Goal: Task Accomplishment & Management: Manage account settings

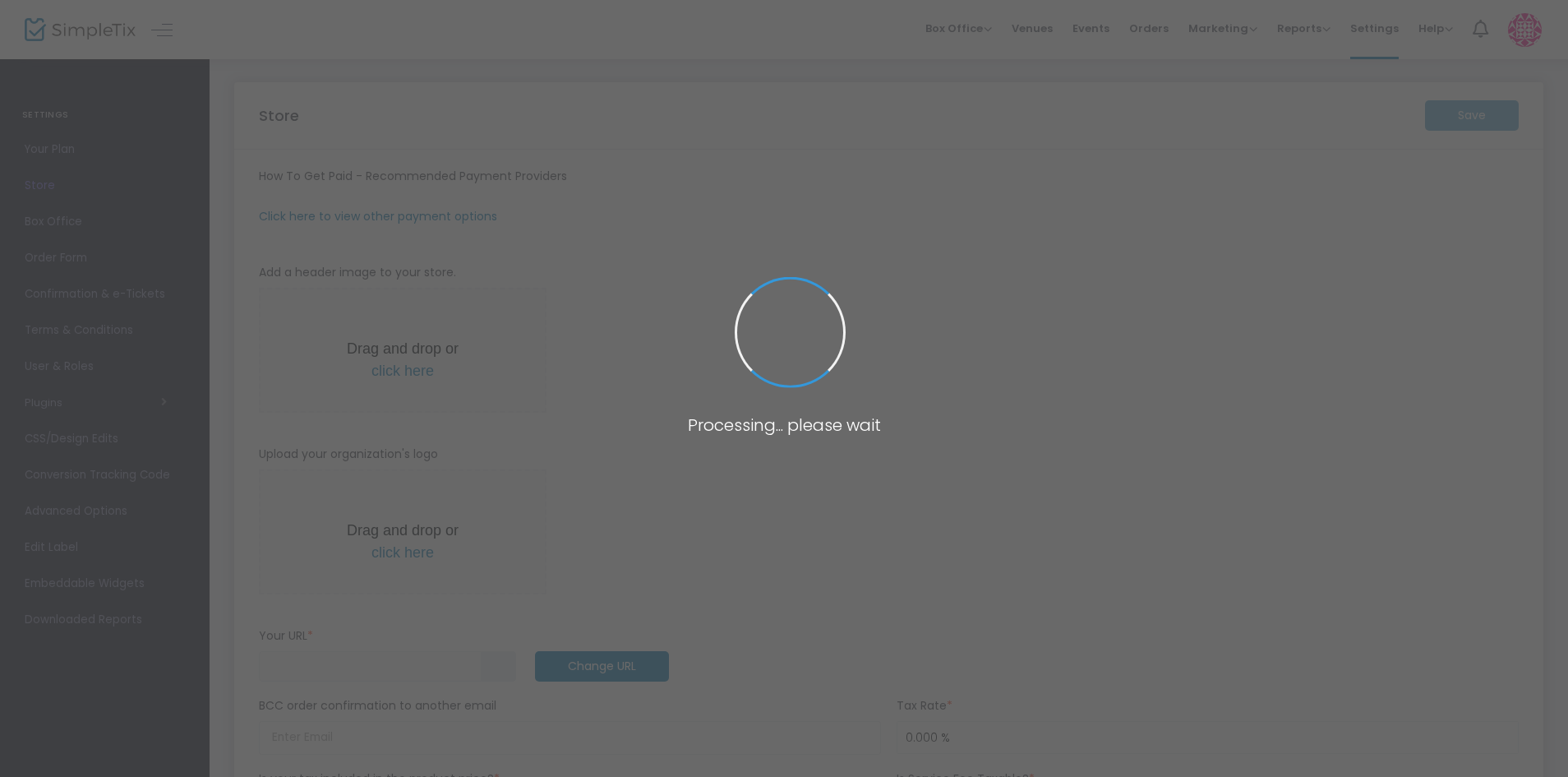
type input "https://EvergladesConservationand"
radio input "true"
radio input "false"
radio input "true"
type input "The Everglades Conservation and Sportsmen Club"
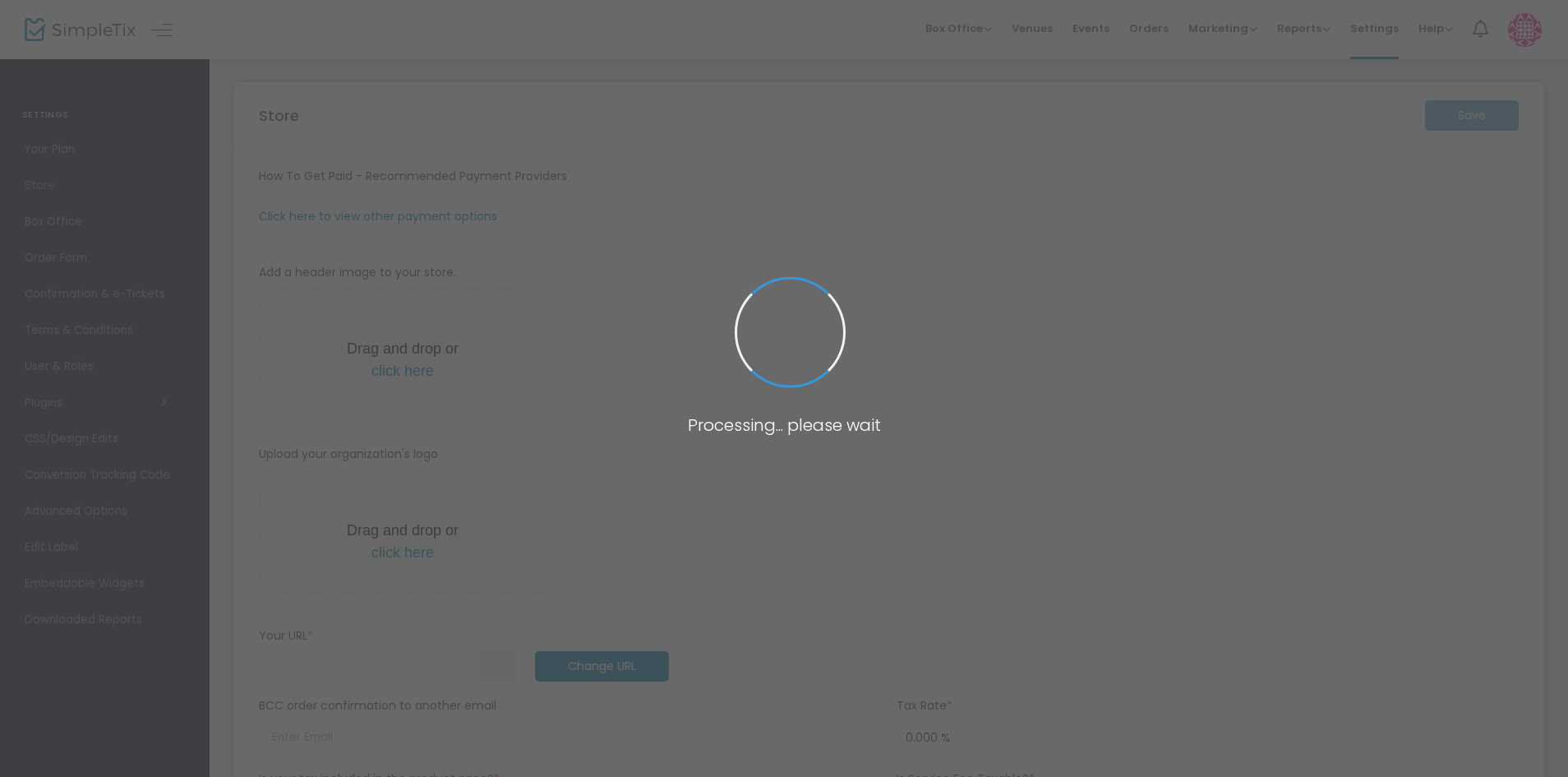
type input "7863170484"
type input "[EMAIL_ADDRESS][DOMAIN_NAME]"
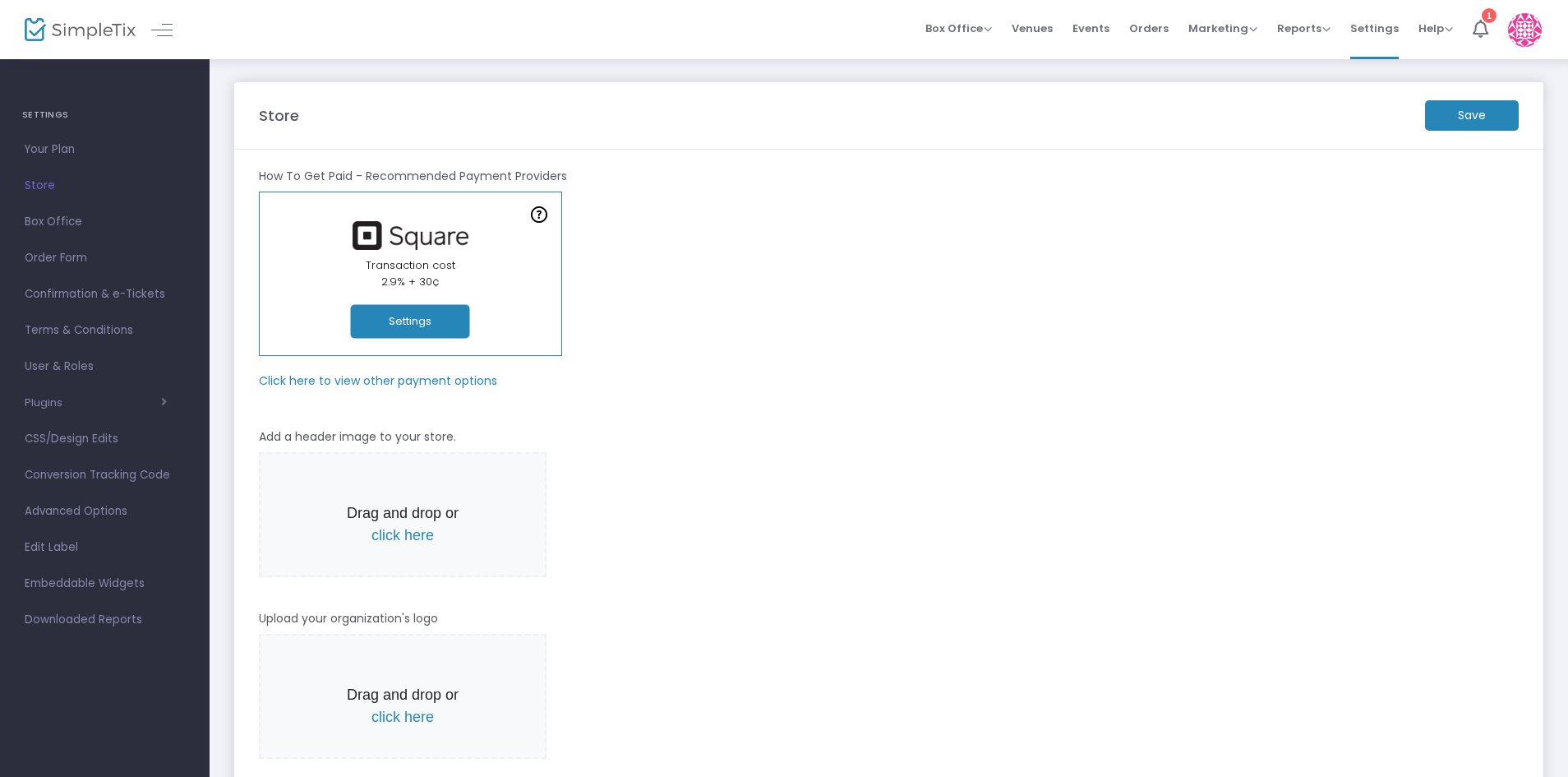
click at [406, 313] on button "Settings" at bounding box center [411, 322] width 119 height 34
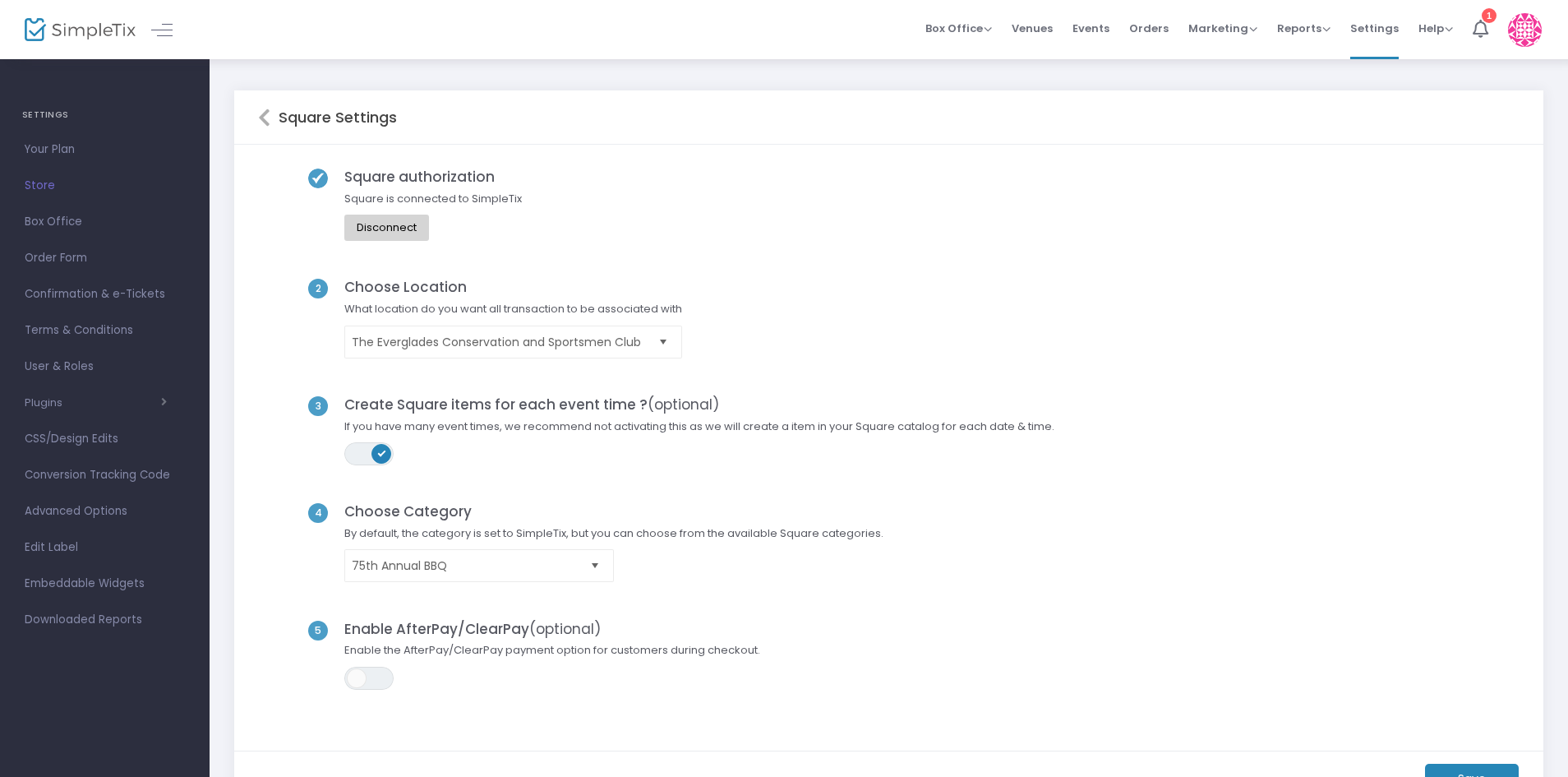
click at [596, 569] on span "Select" at bounding box center [595, 566] width 27 height 27
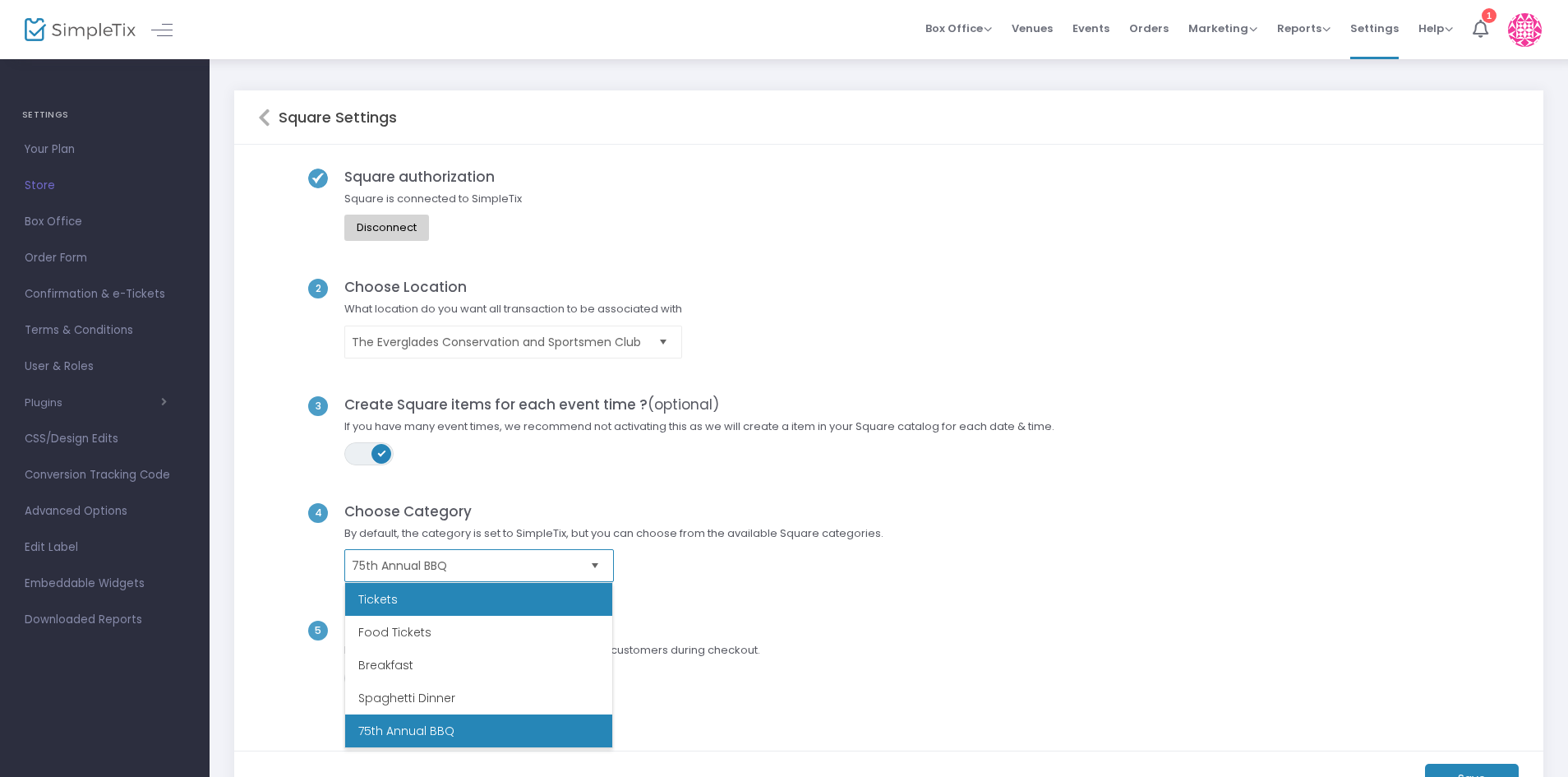
click at [390, 596] on li "Tickets" at bounding box center [479, 599] width 267 height 33
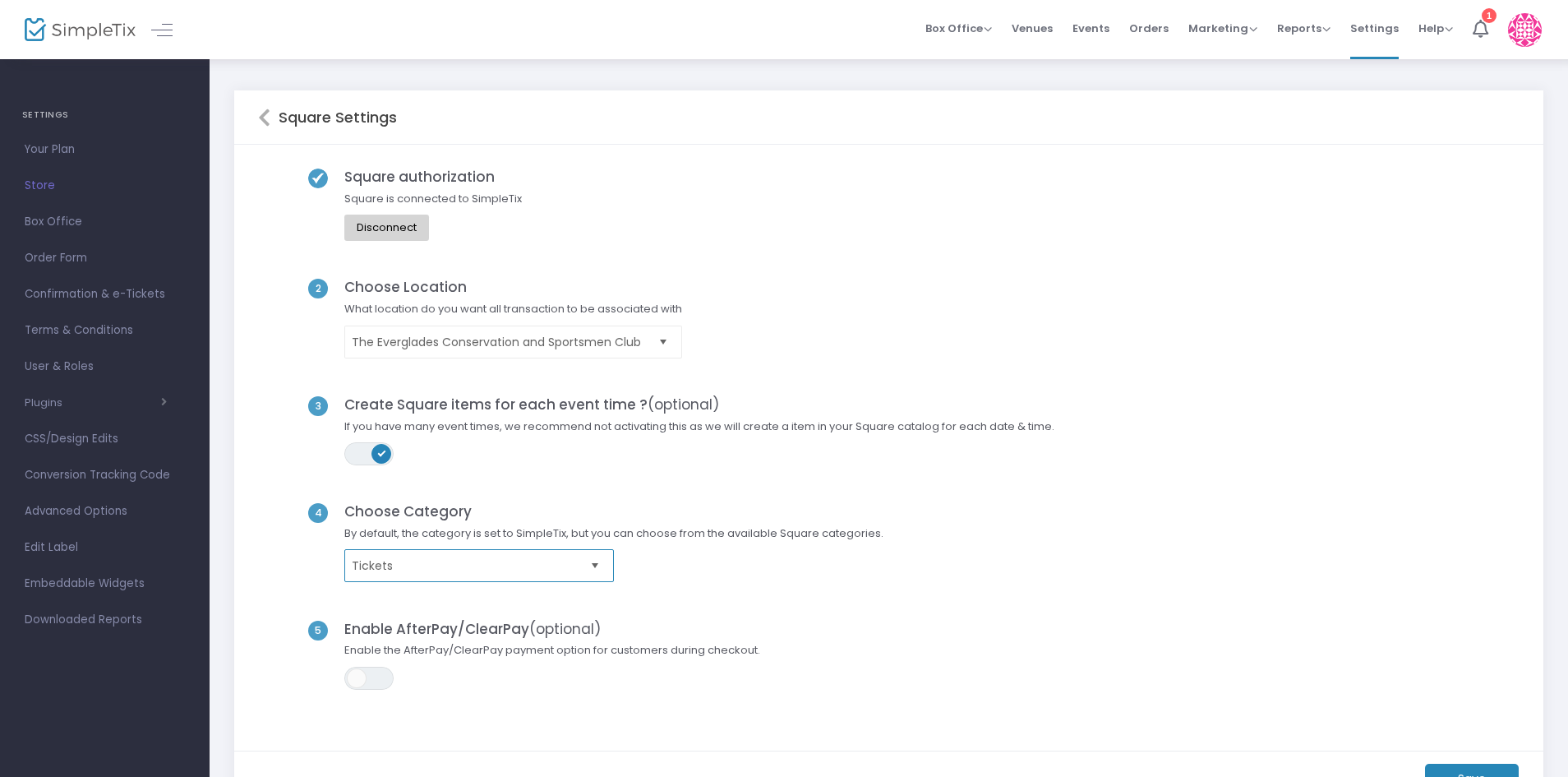
click at [595, 562] on span "Select" at bounding box center [595, 566] width 27 height 27
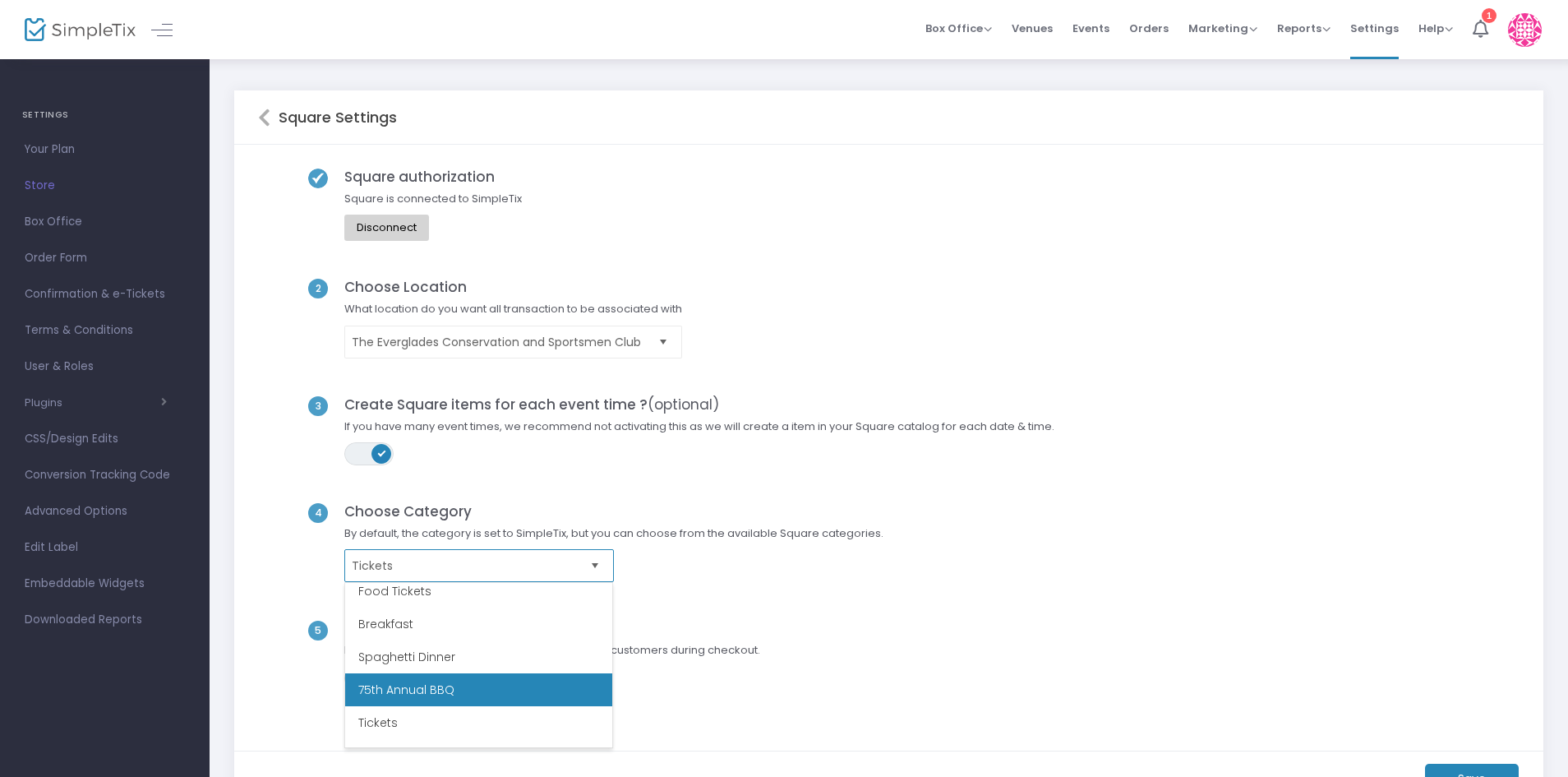
click at [408, 688] on li "75th Annual BBQ" at bounding box center [479, 689] width 267 height 33
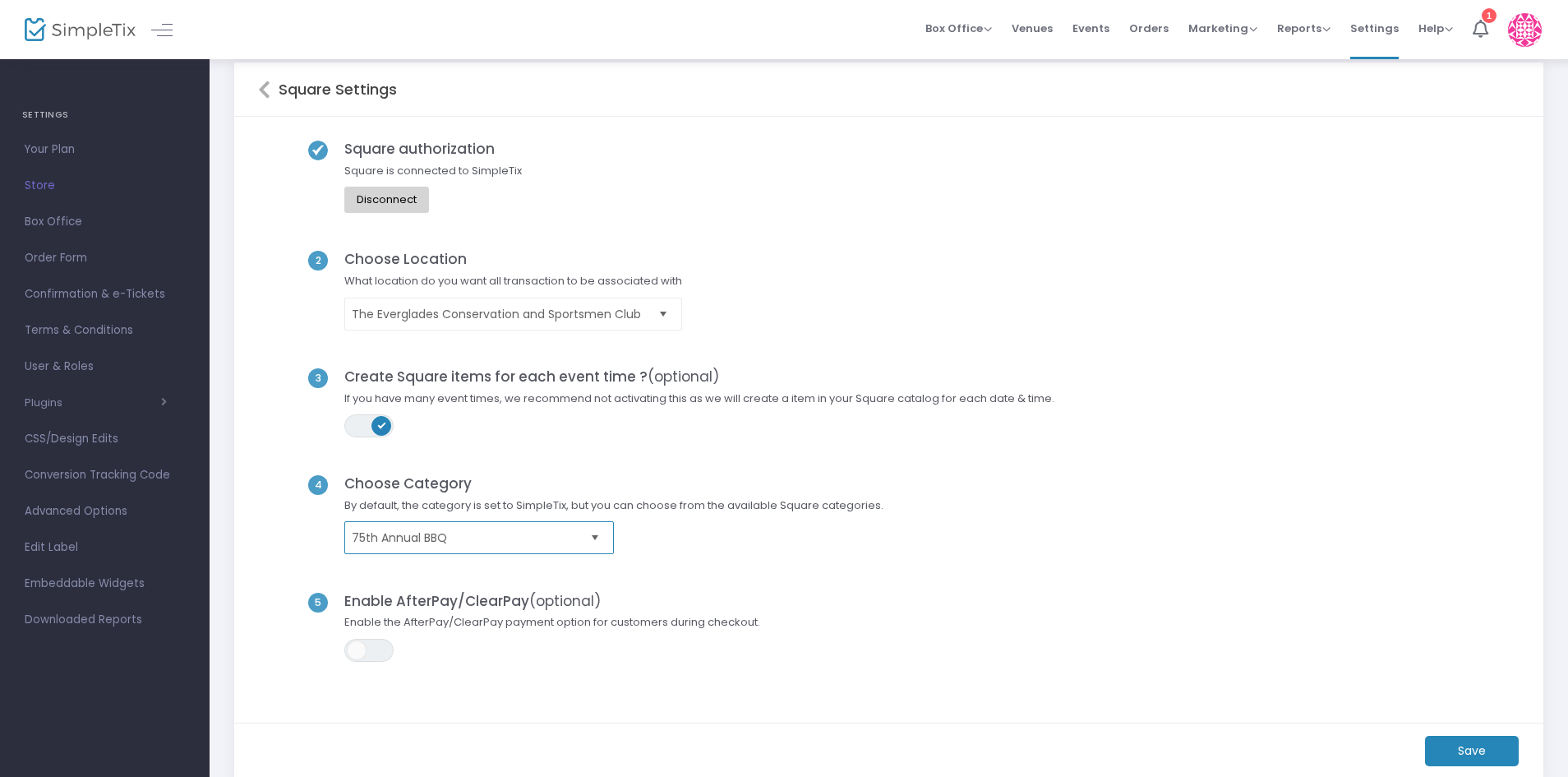
scroll to position [0, 0]
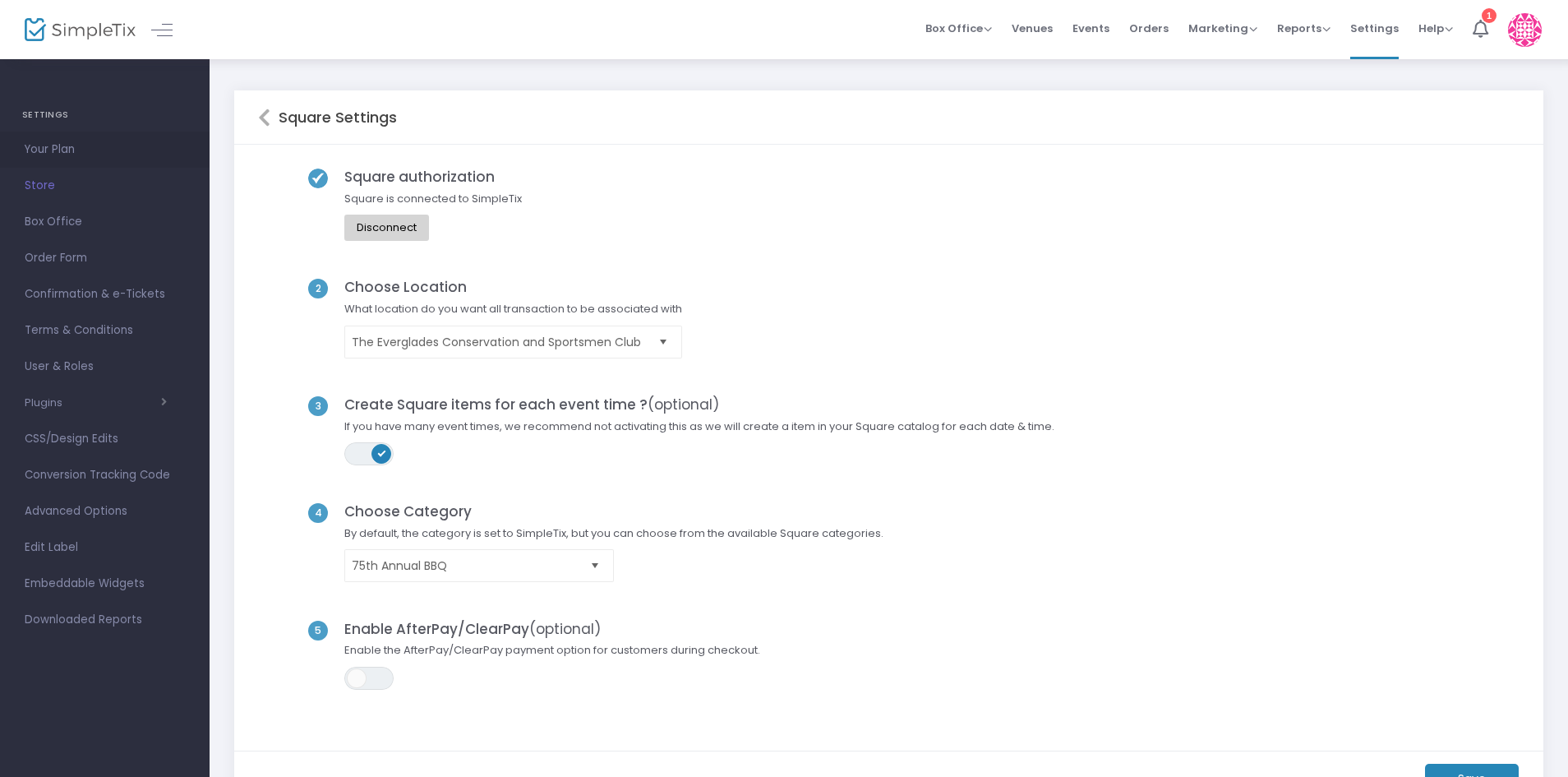
click at [64, 144] on span "Your Plan" at bounding box center [105, 149] width 161 height 21
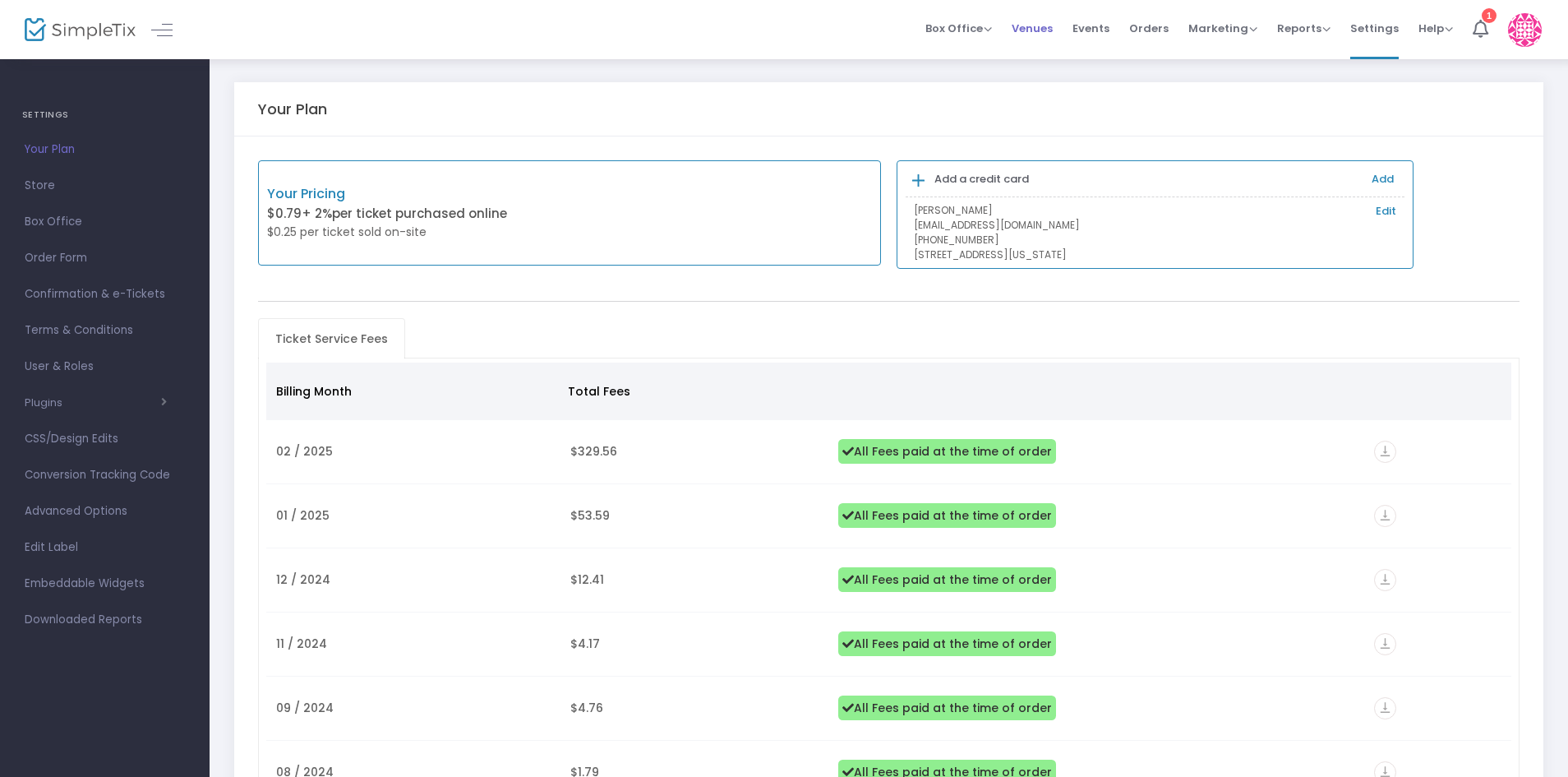
click at [1042, 25] on span "Venues" at bounding box center [1032, 28] width 41 height 42
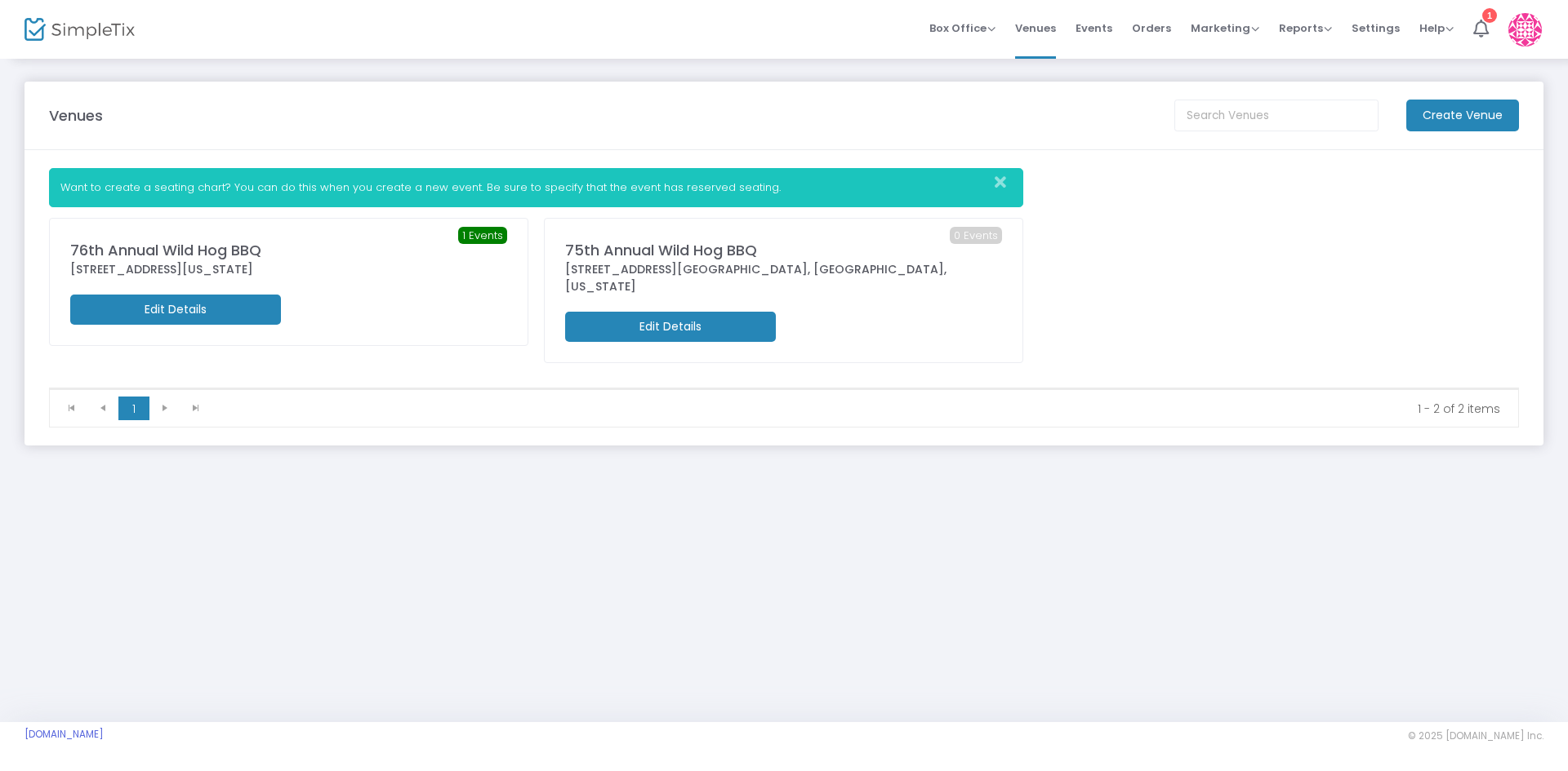
click at [207, 308] on m-button "Edit Details" at bounding box center [175, 310] width 210 height 31
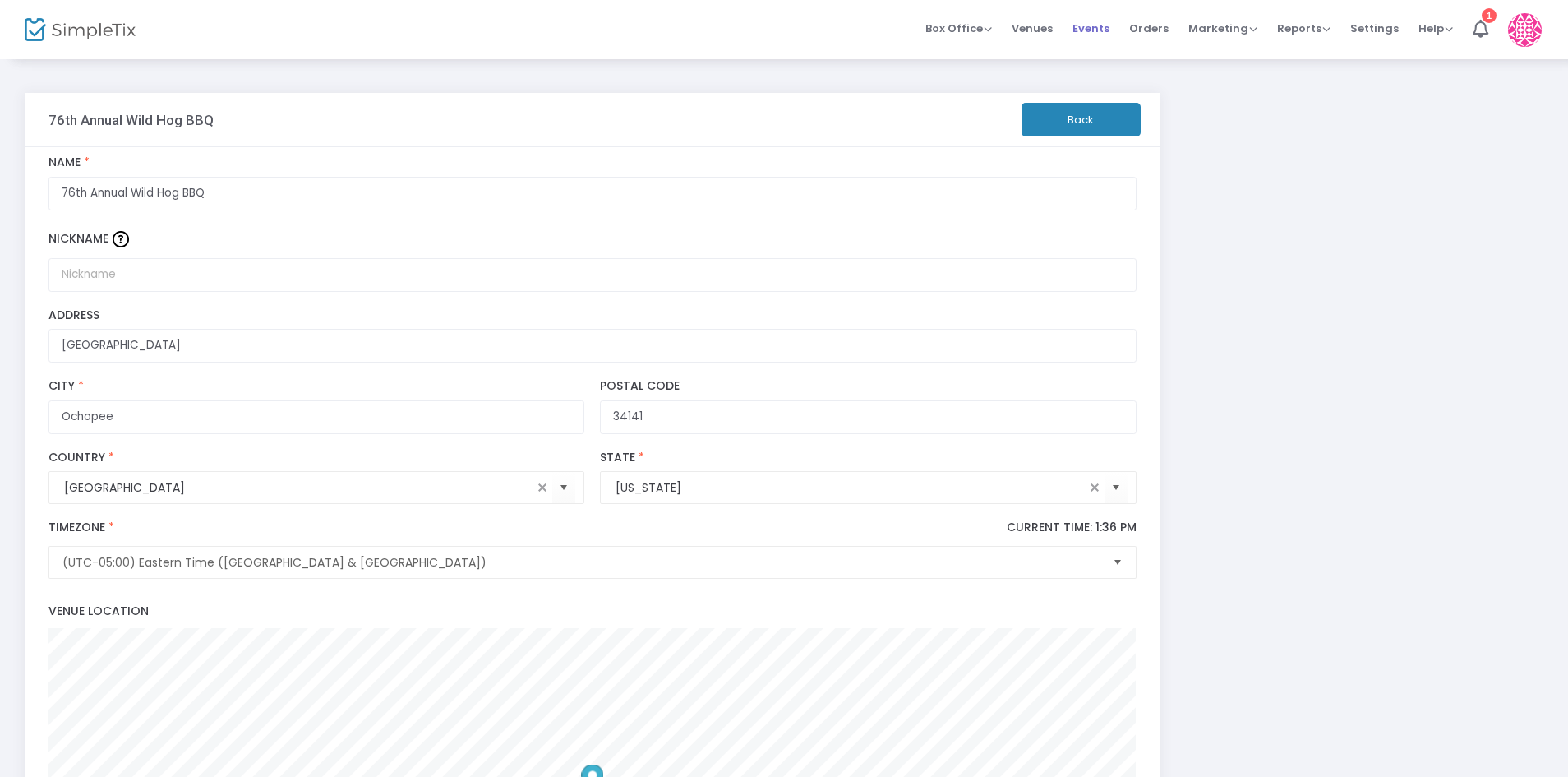
click at [1104, 33] on span "Events" at bounding box center [1091, 28] width 37 height 42
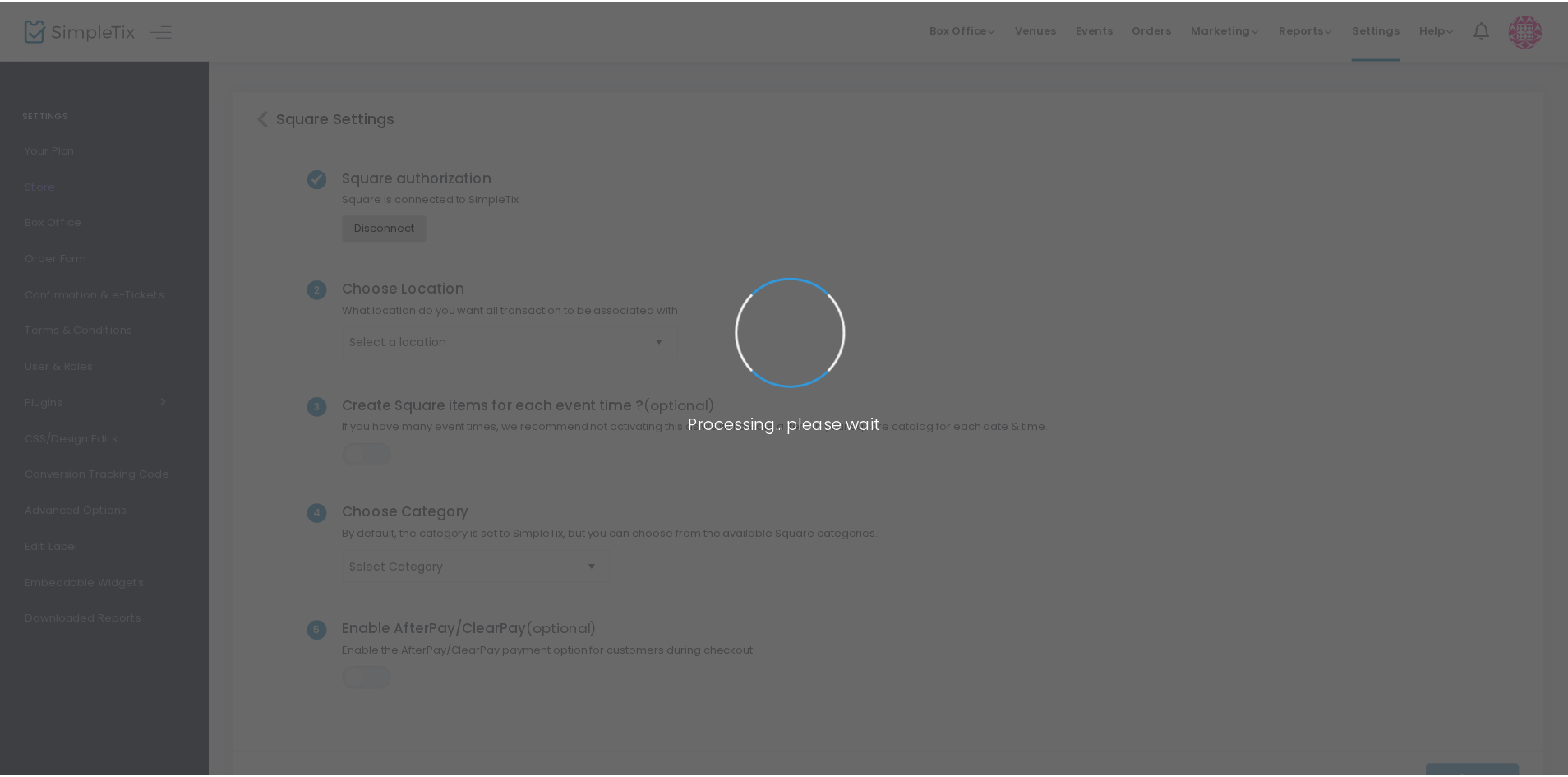
scroll to position [144, 0]
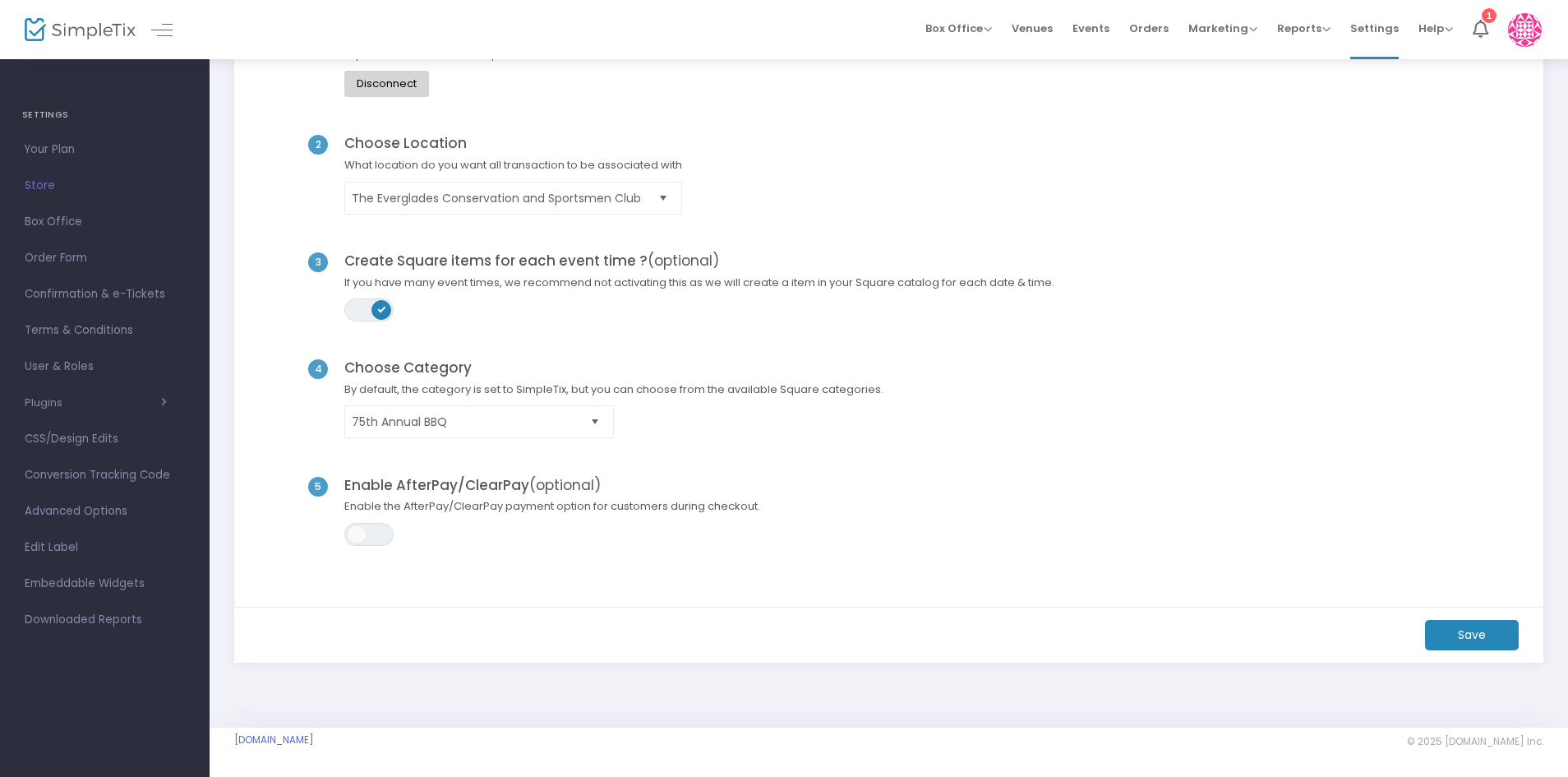
click at [597, 423] on span "Select" at bounding box center [595, 422] width 27 height 27
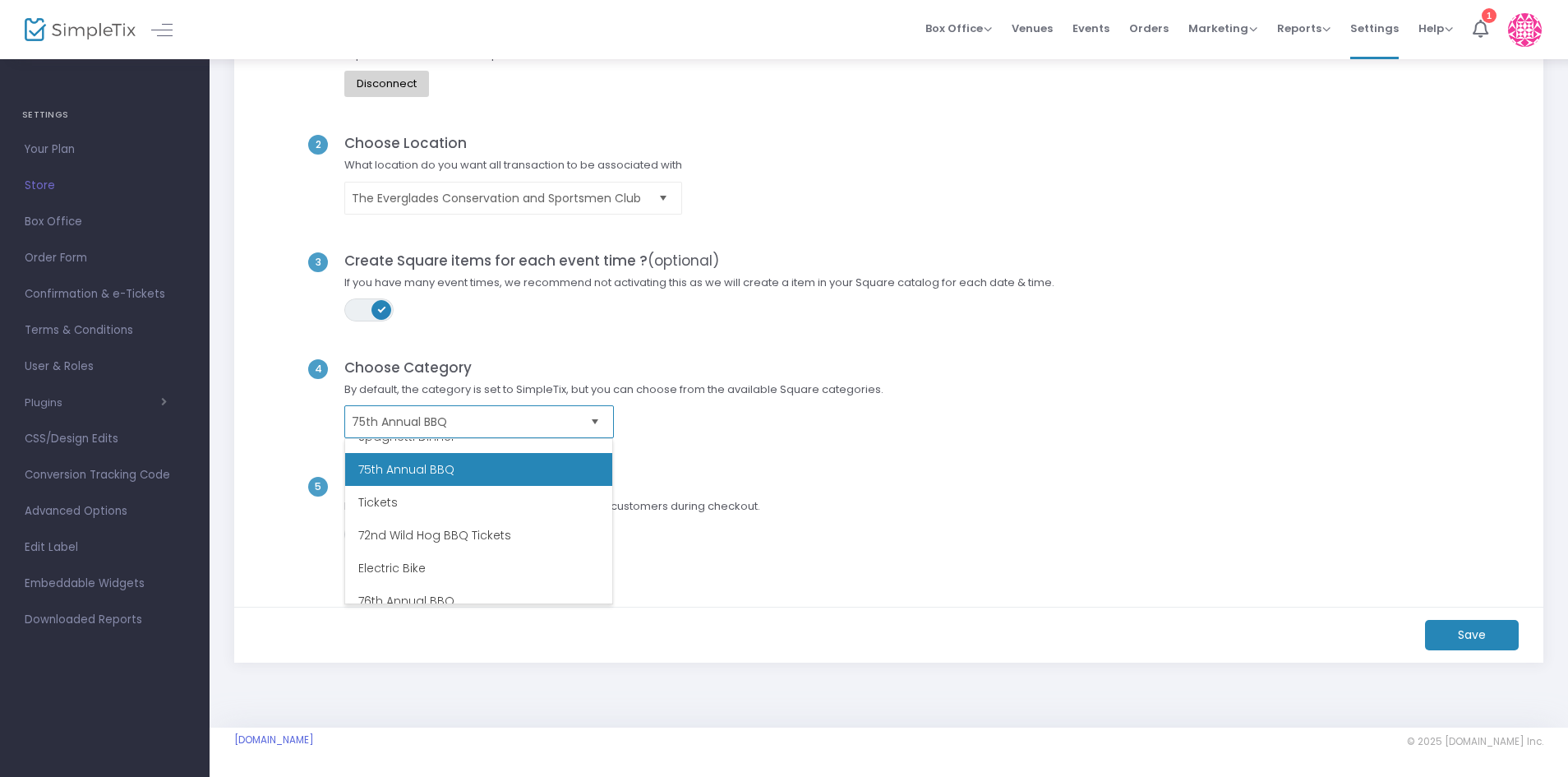
scroll to position [197, 0]
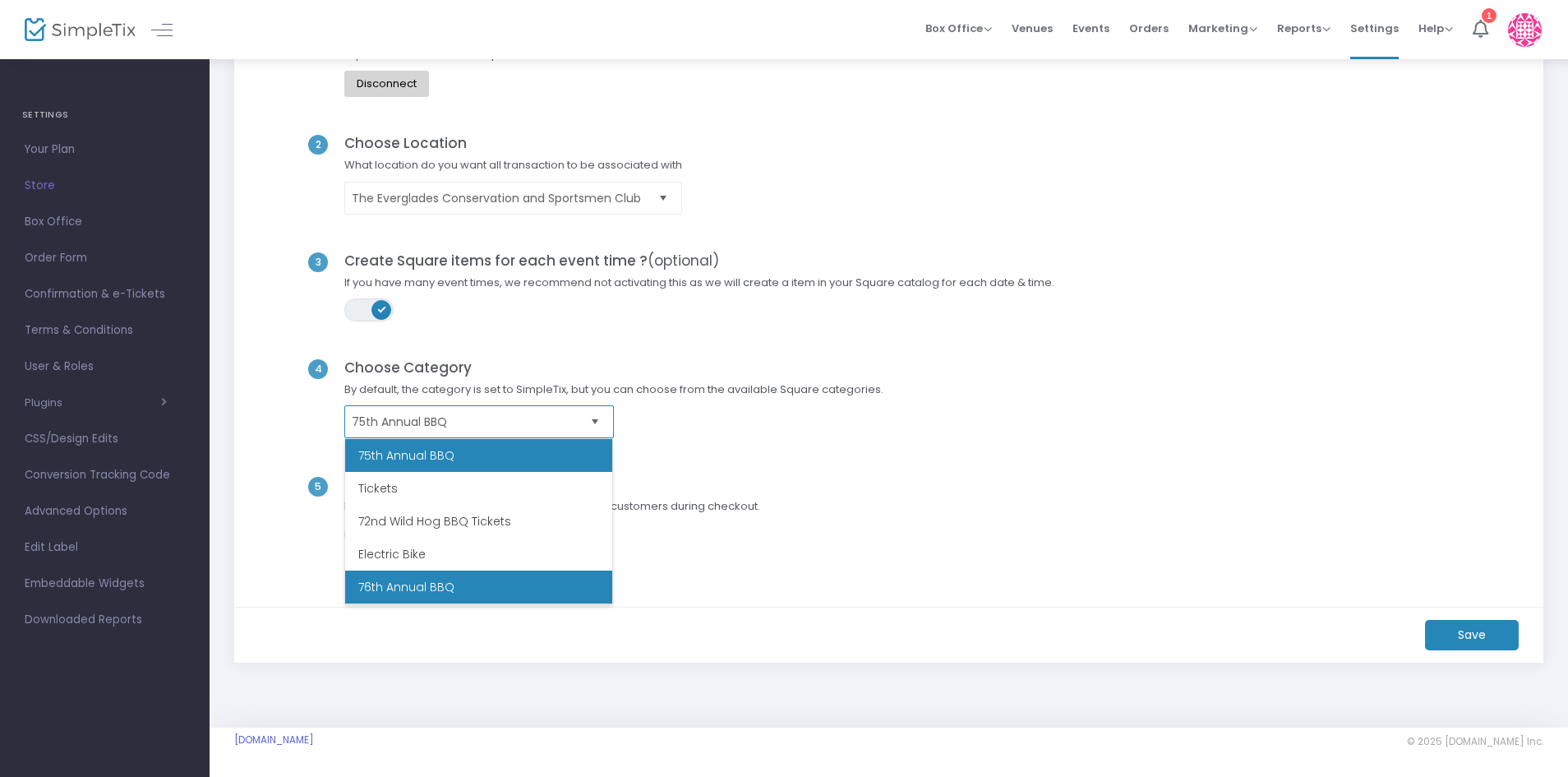
click at [428, 586] on li "76th Annual BBQ" at bounding box center [479, 586] width 267 height 33
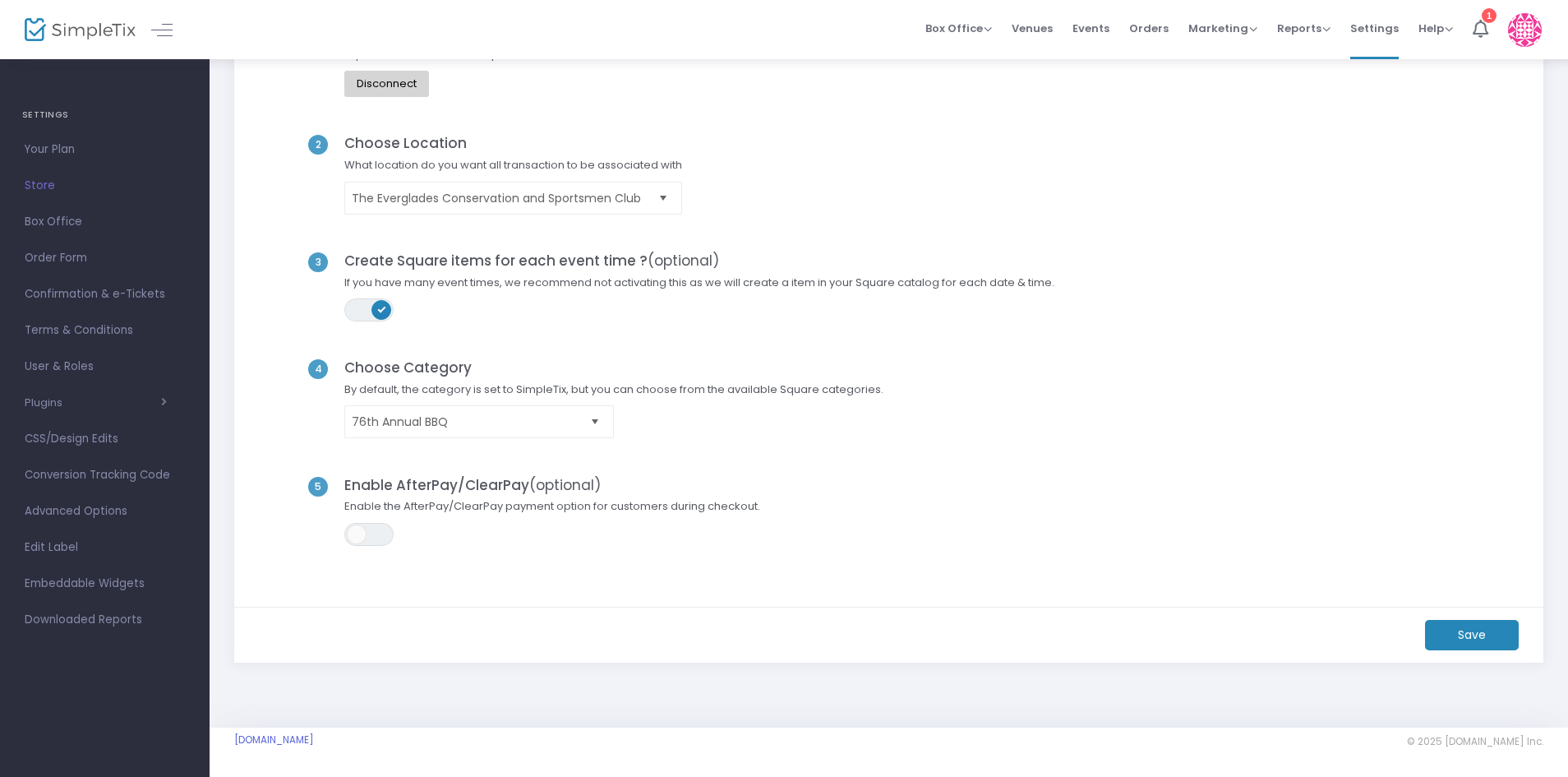
click at [1477, 637] on m-button "Save" at bounding box center [1472, 635] width 93 height 31
click at [1453, 639] on m-button "Save" at bounding box center [1472, 635] width 93 height 31
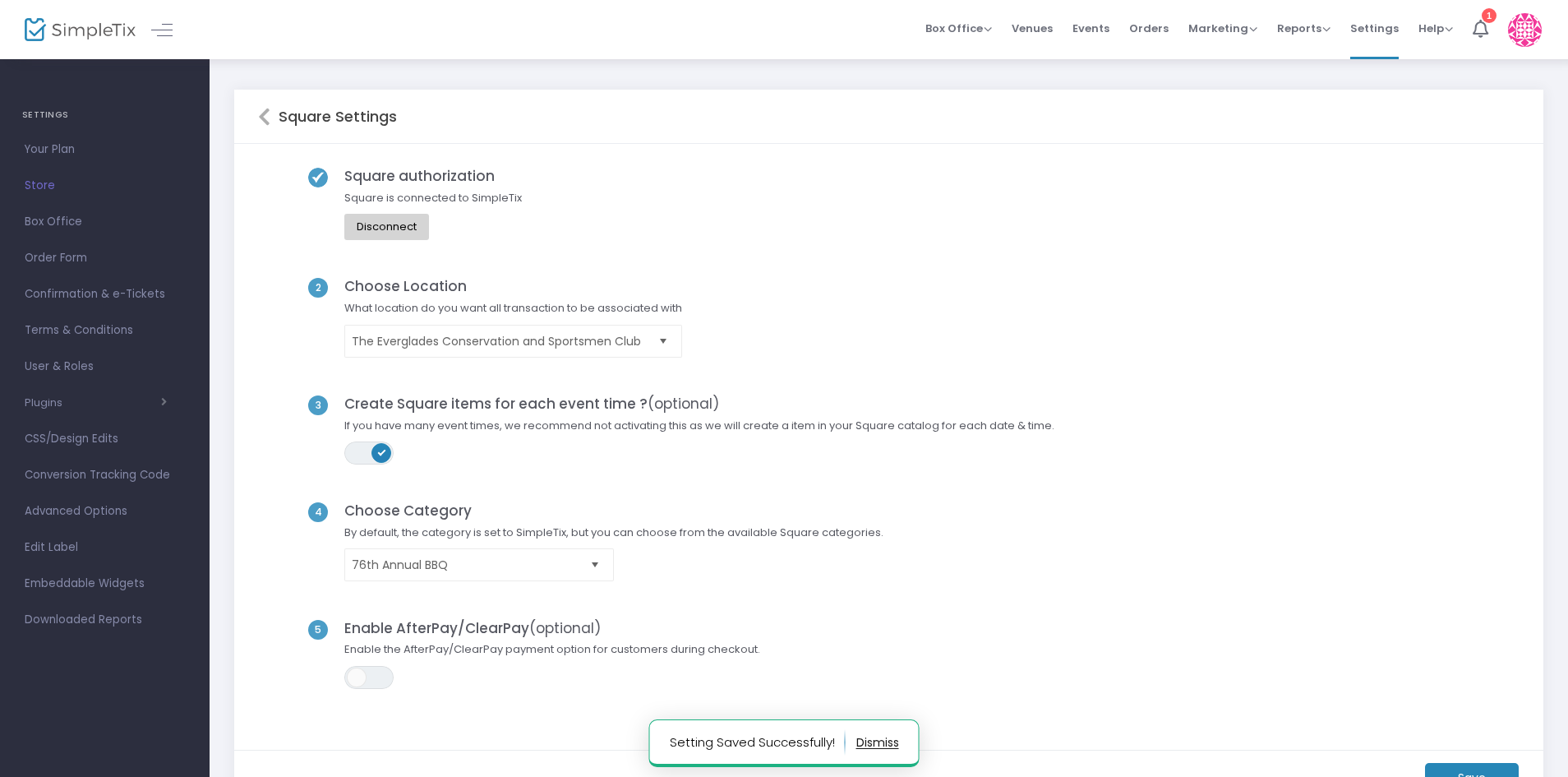
scroll to position [0, 0]
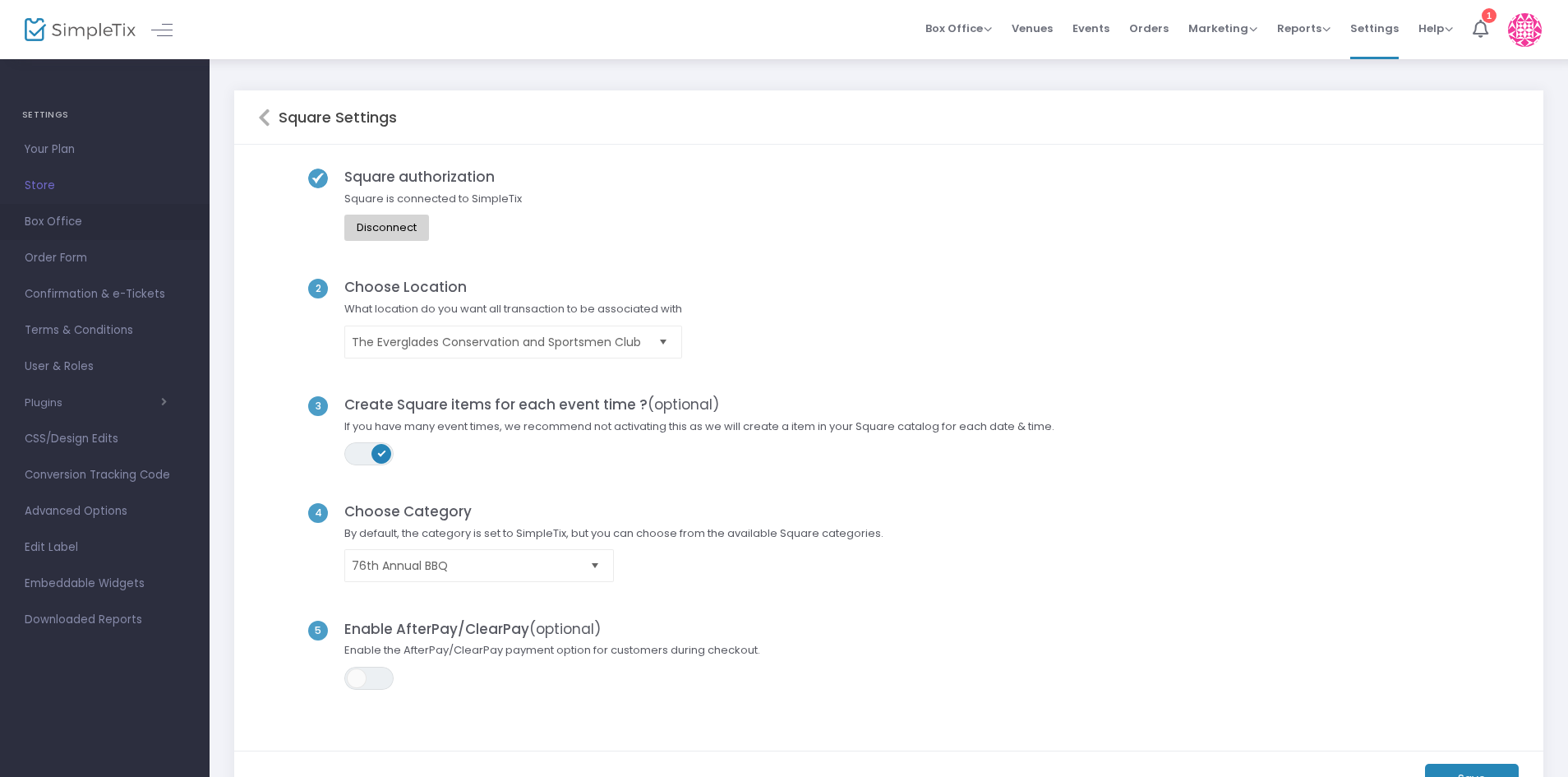
click at [37, 223] on span "Box Office" at bounding box center [105, 221] width 161 height 21
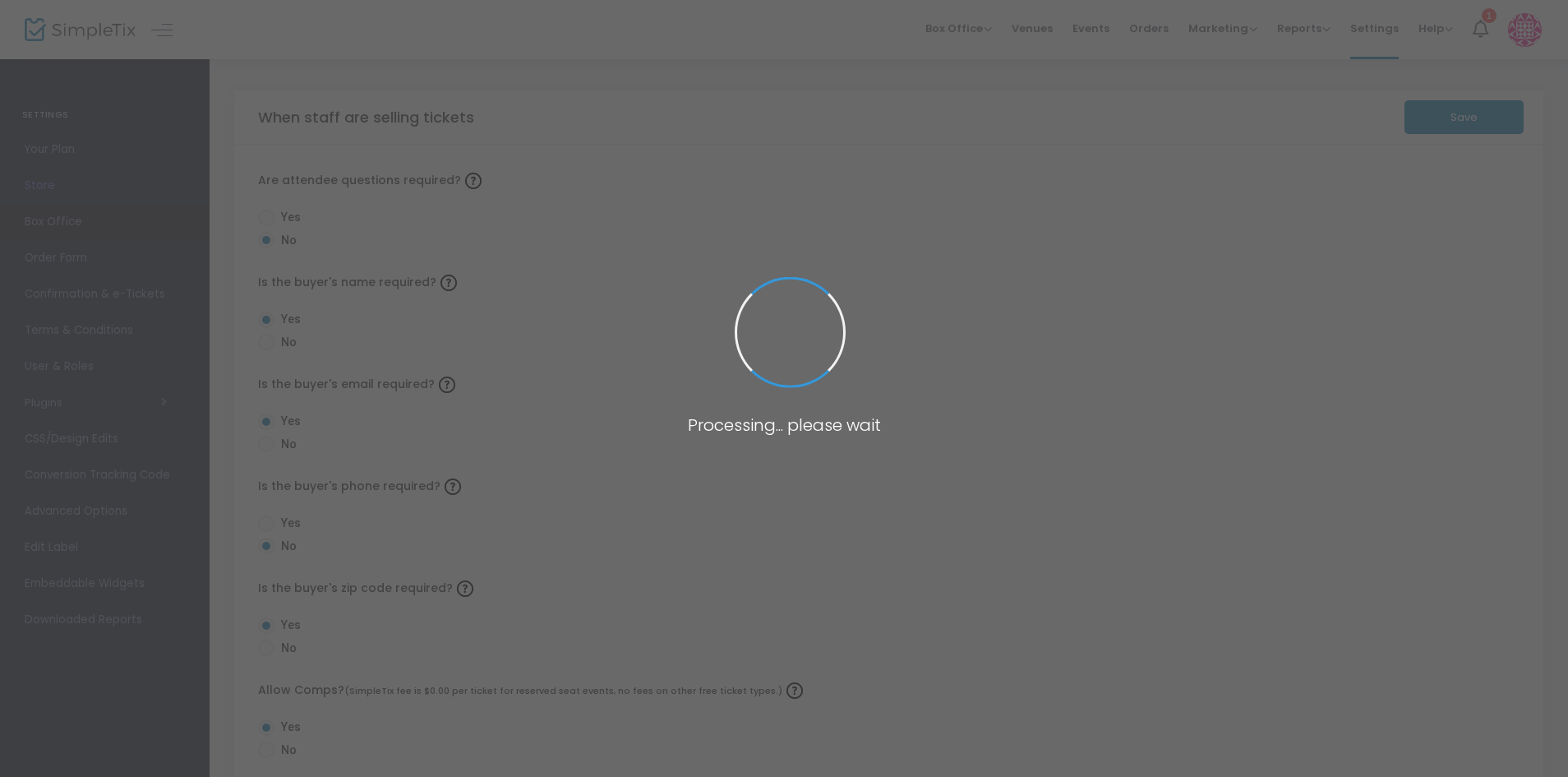
radio input "true"
radio input "false"
radio input "true"
radio input "false"
radio input "true"
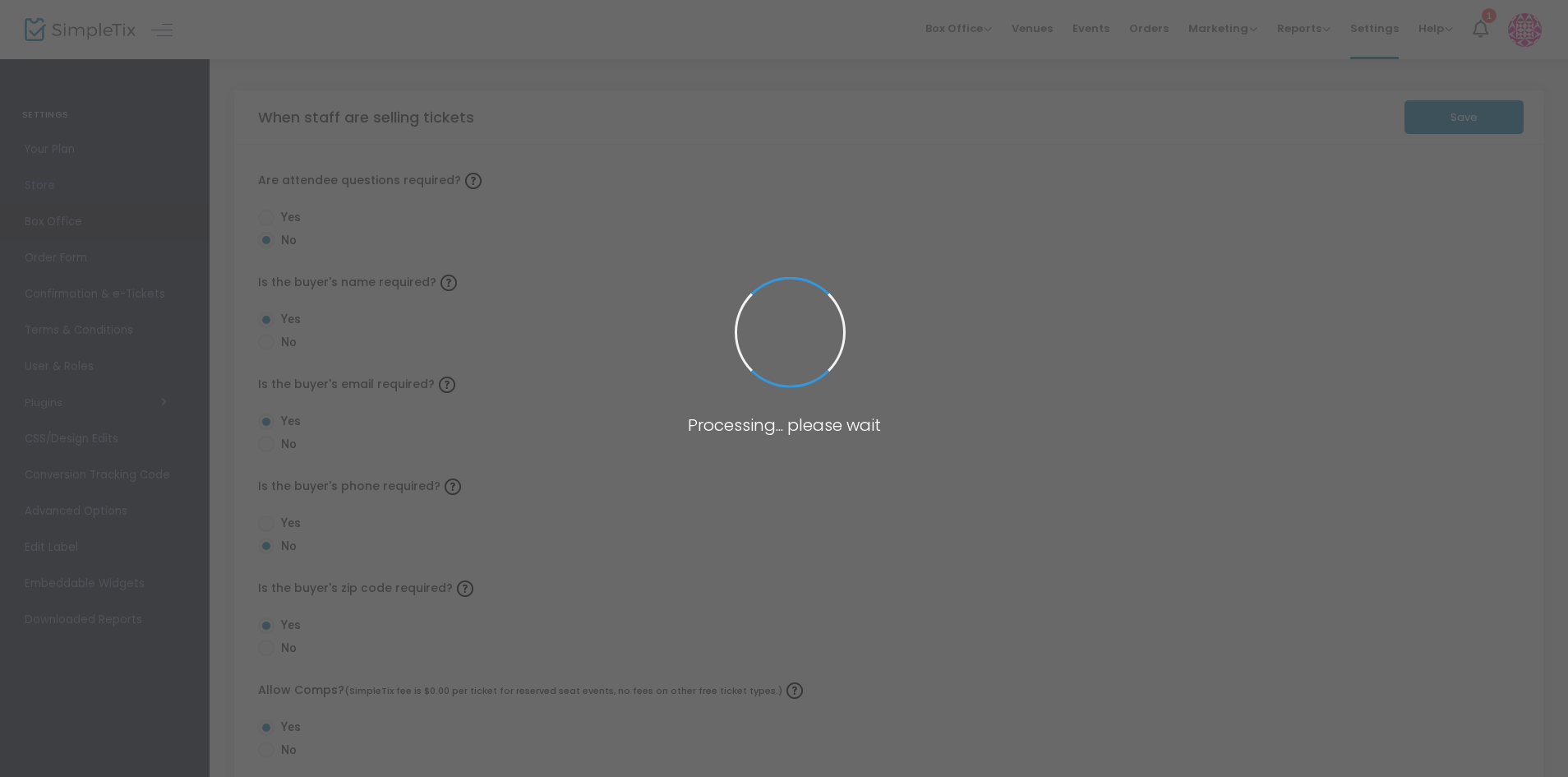
radio input "false"
radio input "true"
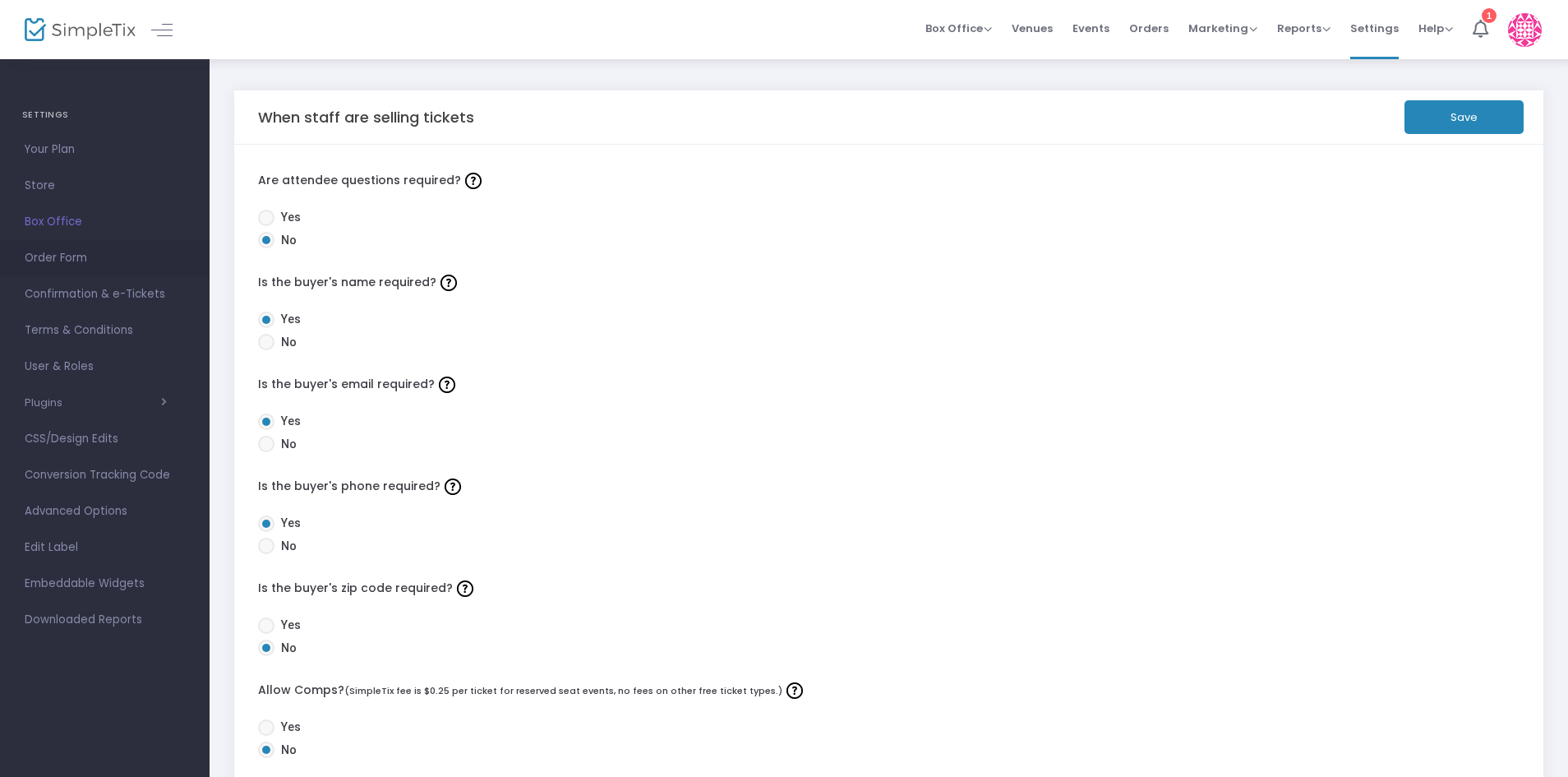
click at [72, 261] on span "Order Form" at bounding box center [105, 258] width 161 height 21
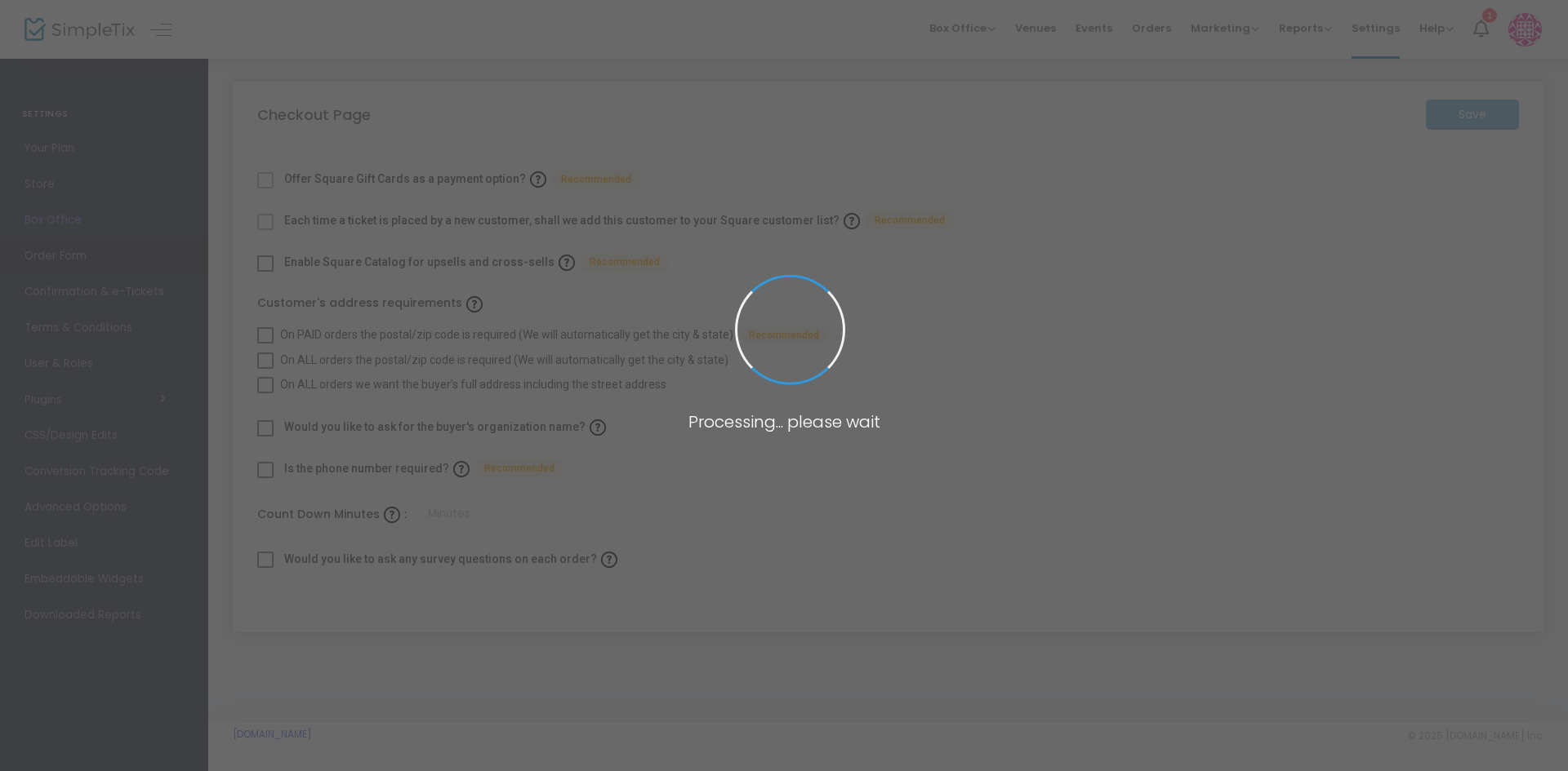
checkbox input "true"
type input "45"
